Goal: Task Accomplishment & Management: Complete application form

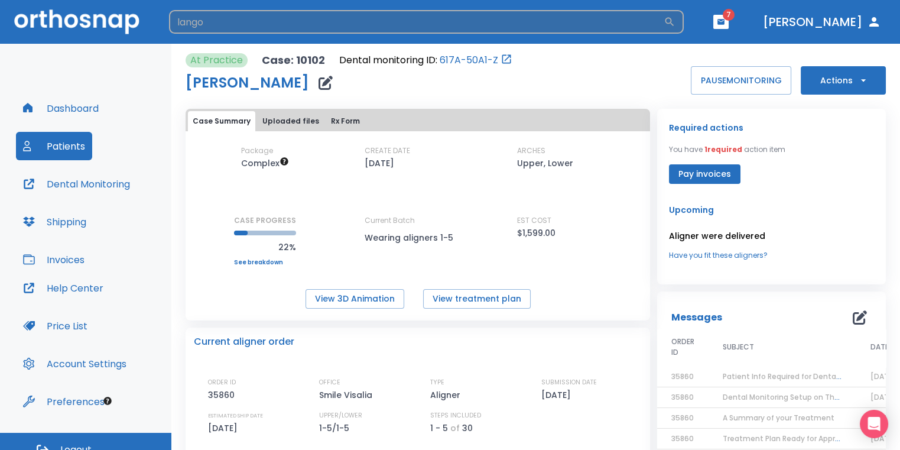
type input "lango"
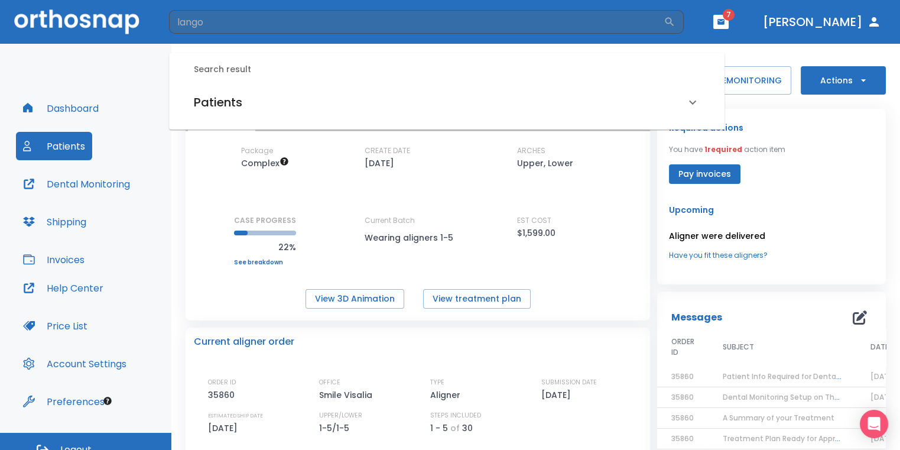
click at [277, 109] on div "Patients" at bounding box center [440, 102] width 492 height 19
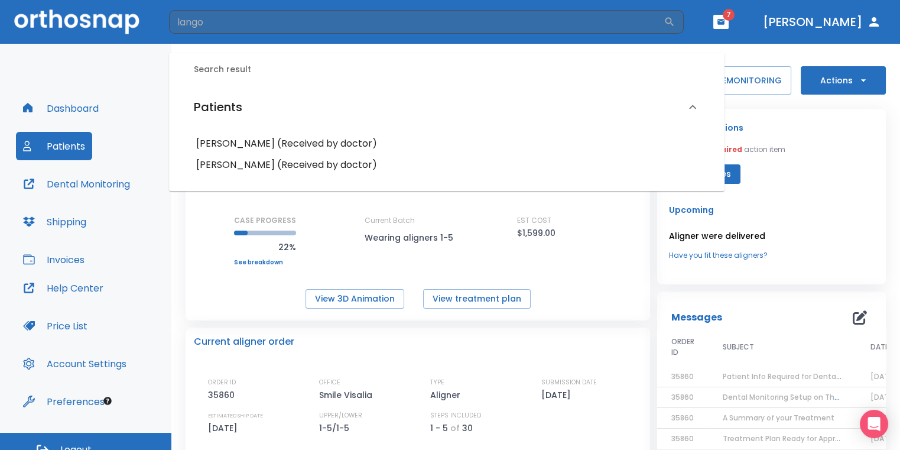
click at [296, 172] on h6 "[PERSON_NAME] (Received by doctor)" at bounding box center [446, 165] width 501 height 17
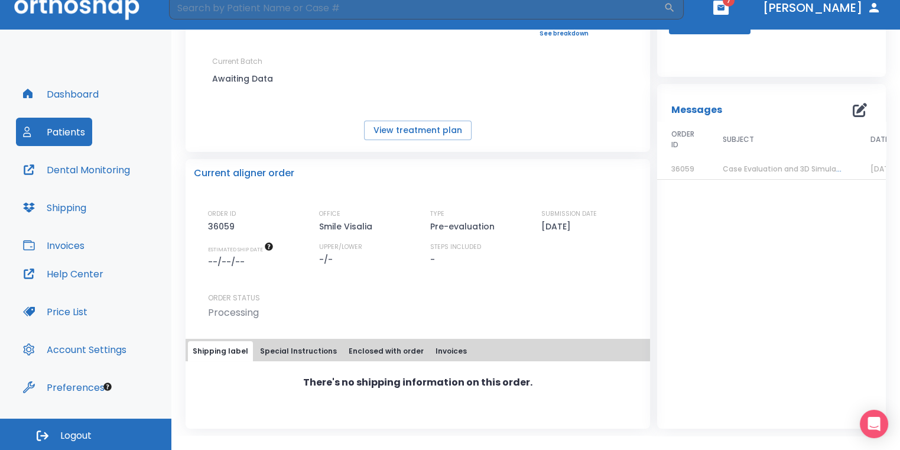
scroll to position [137, 0]
click at [297, 345] on button "Special Instructions" at bounding box center [298, 350] width 86 height 20
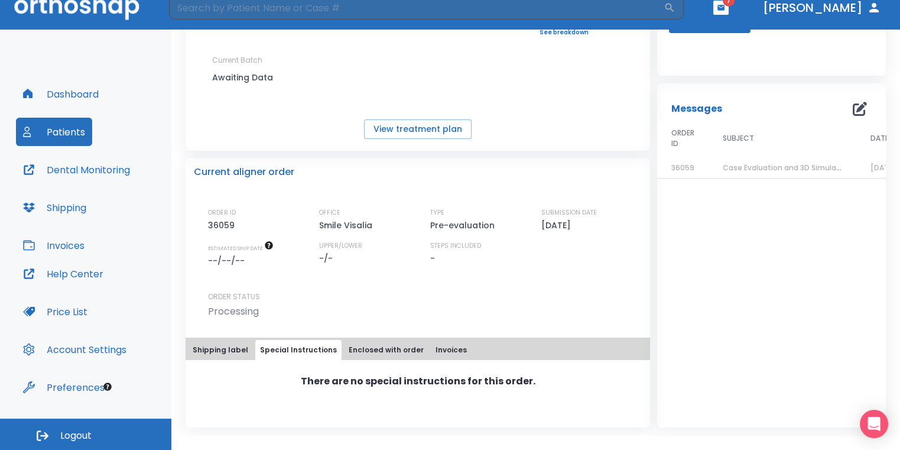
click at [355, 345] on button "Enclosed with order" at bounding box center [386, 350] width 85 height 20
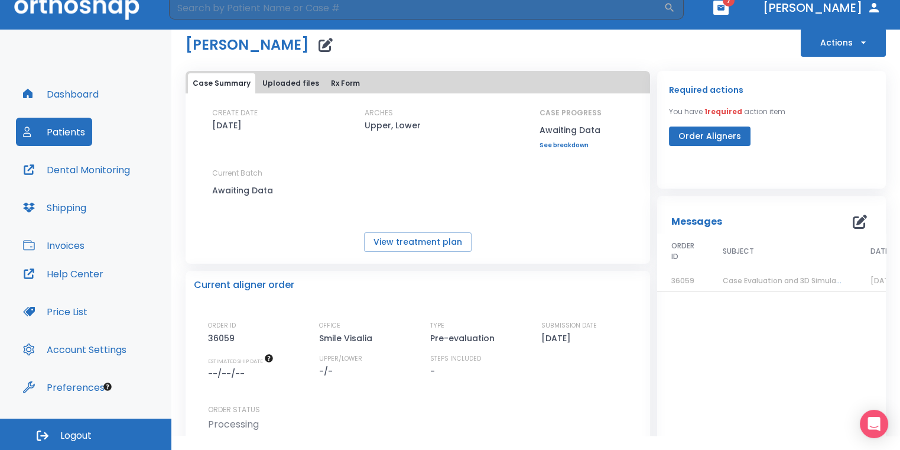
scroll to position [0, 0]
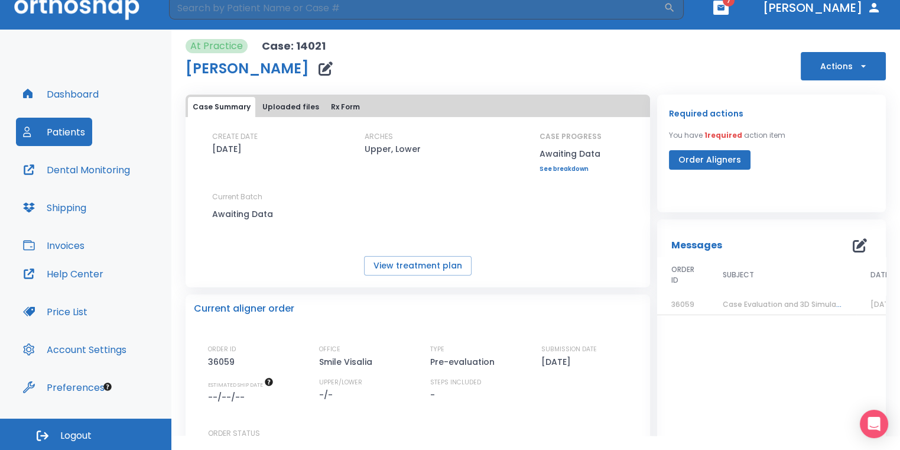
click at [837, 66] on button "Actions" at bounding box center [843, 66] width 85 height 28
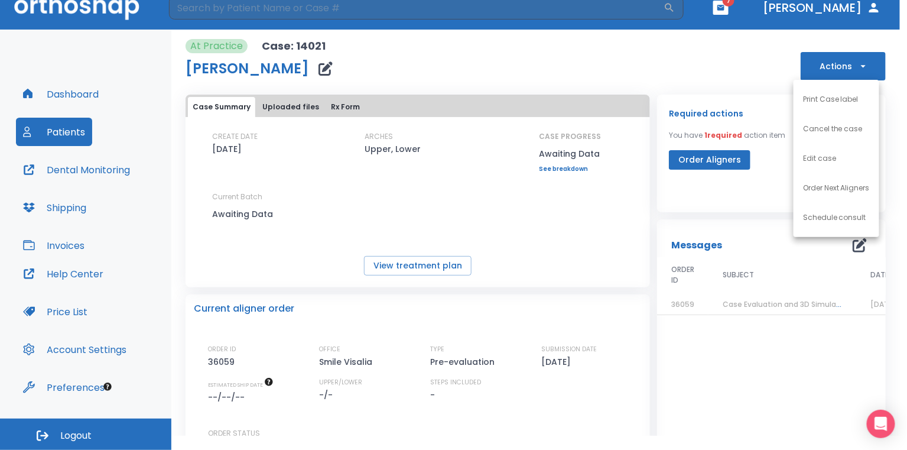
click at [819, 179] on li "Order Next Aligners" at bounding box center [837, 188] width 86 height 30
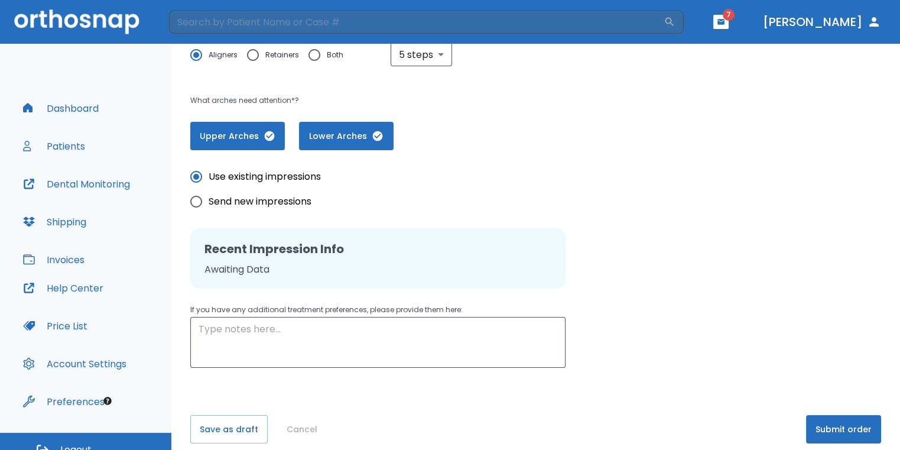
scroll to position [177, 0]
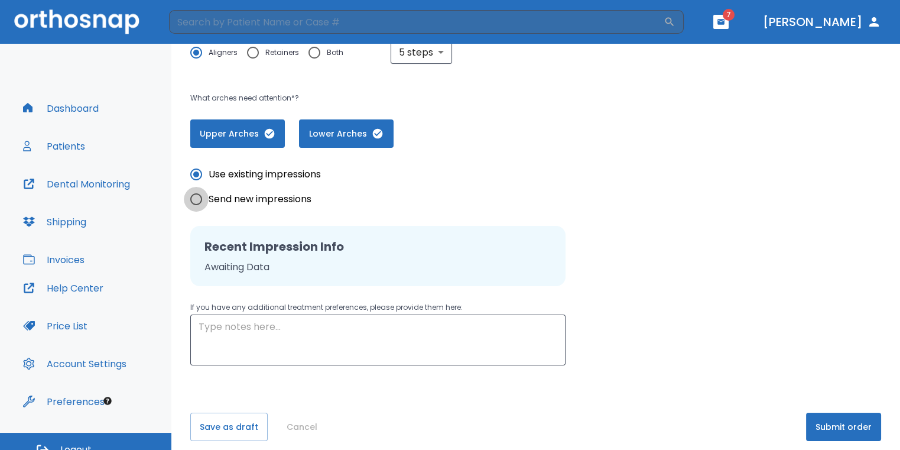
click at [203, 202] on input "Send new impressions" at bounding box center [196, 199] width 25 height 25
radio input "true"
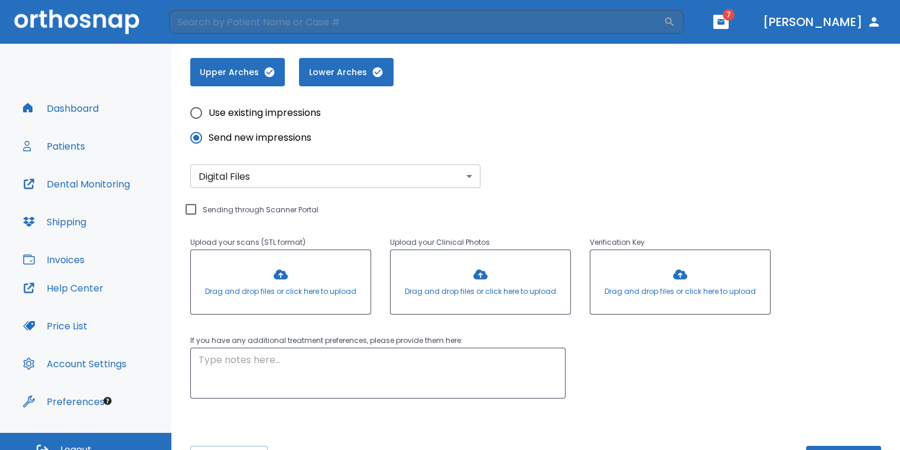
scroll to position [281, 0]
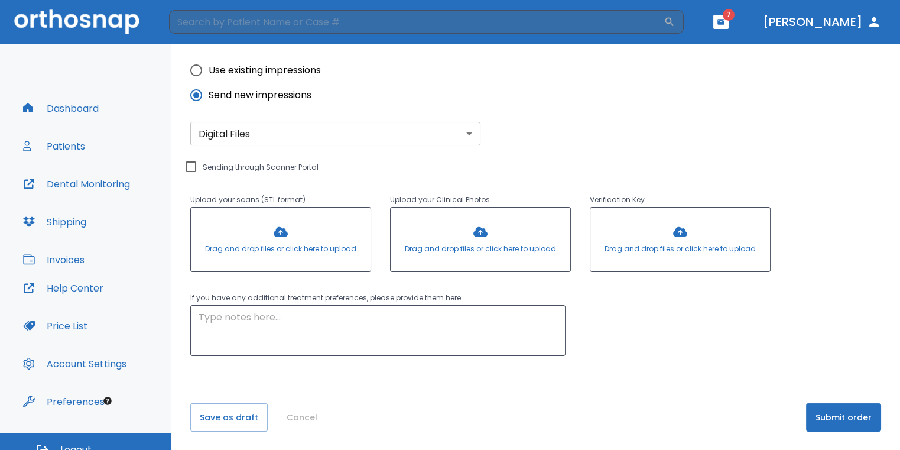
click at [189, 167] on input "Sending through Scanner Portal" at bounding box center [191, 167] width 14 height 14
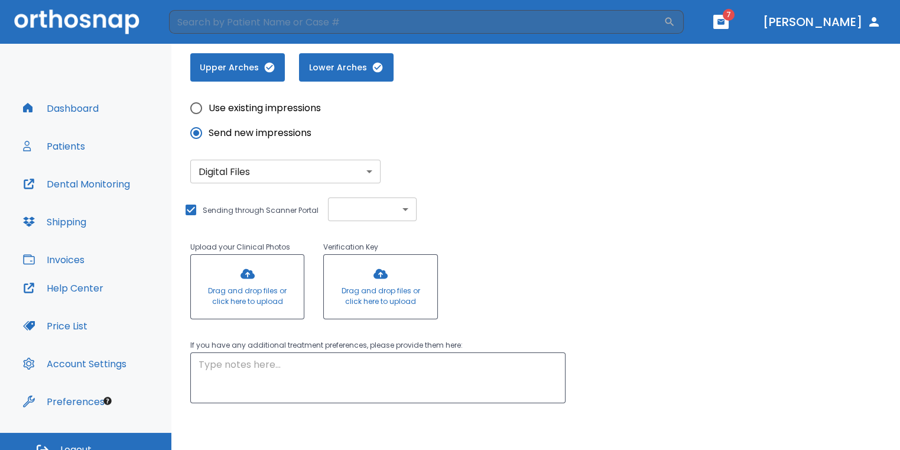
scroll to position [222, 0]
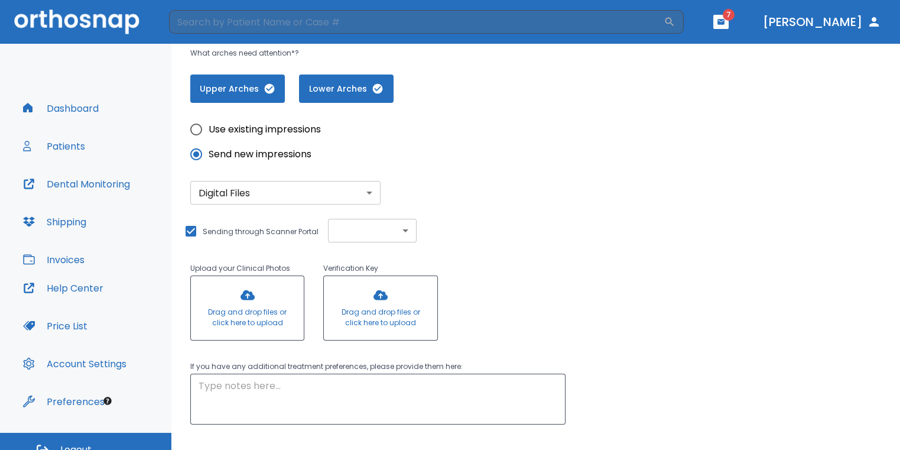
click at [187, 228] on input "Sending through Scanner Portal" at bounding box center [191, 231] width 14 height 14
checkbox input "false"
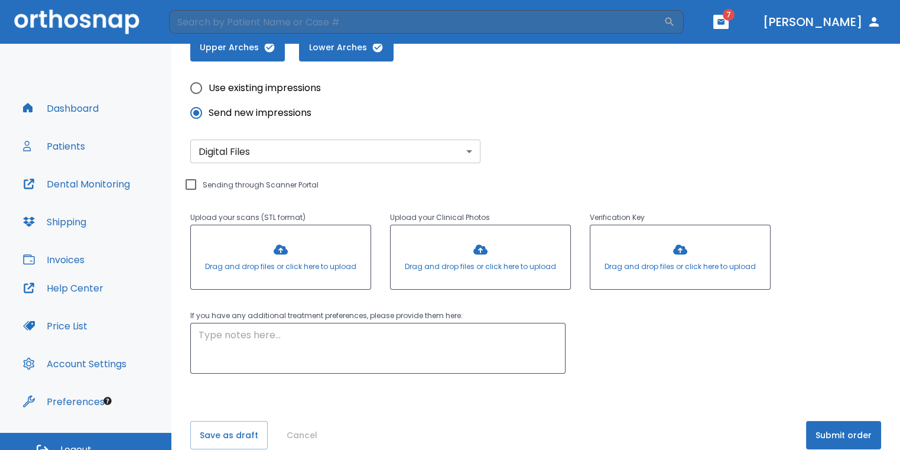
scroll to position [281, 0]
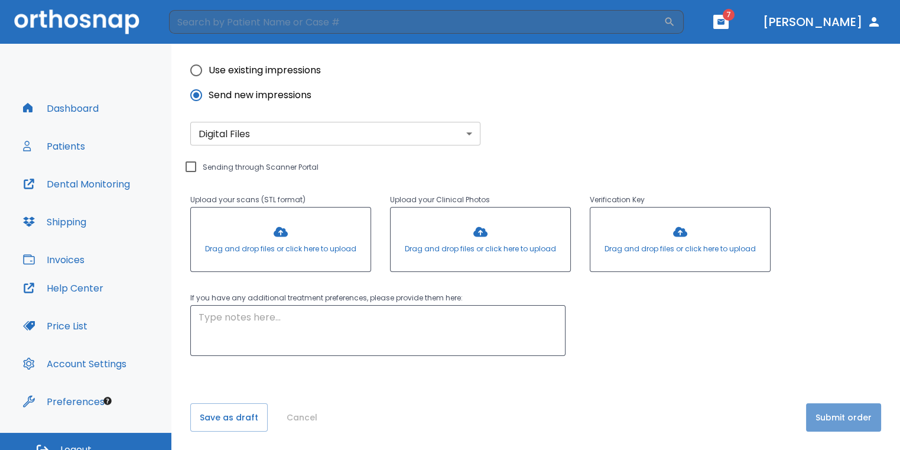
click at [840, 414] on button "Submit order" at bounding box center [843, 417] width 75 height 28
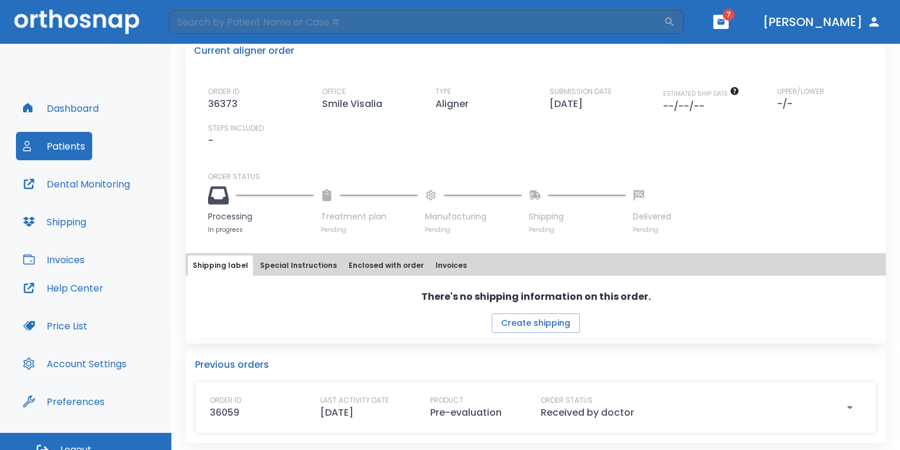
scroll to position [270, 0]
click at [539, 322] on button "Create shipping" at bounding box center [536, 323] width 88 height 20
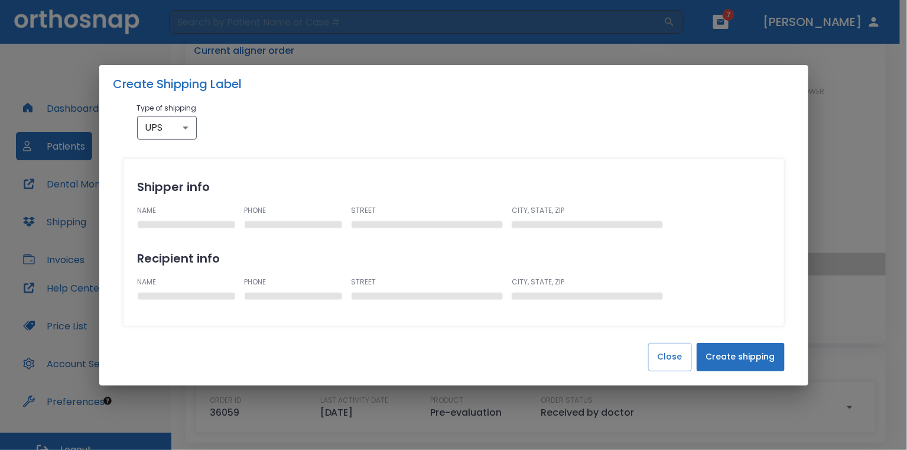
click at [731, 357] on button "Create shipping" at bounding box center [741, 357] width 88 height 28
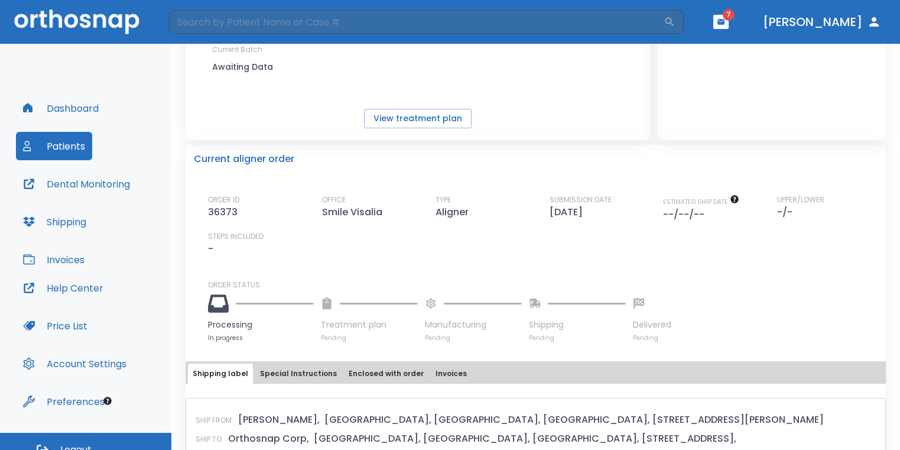
scroll to position [0, 0]
